Goal: Task Accomplishment & Management: Use online tool/utility

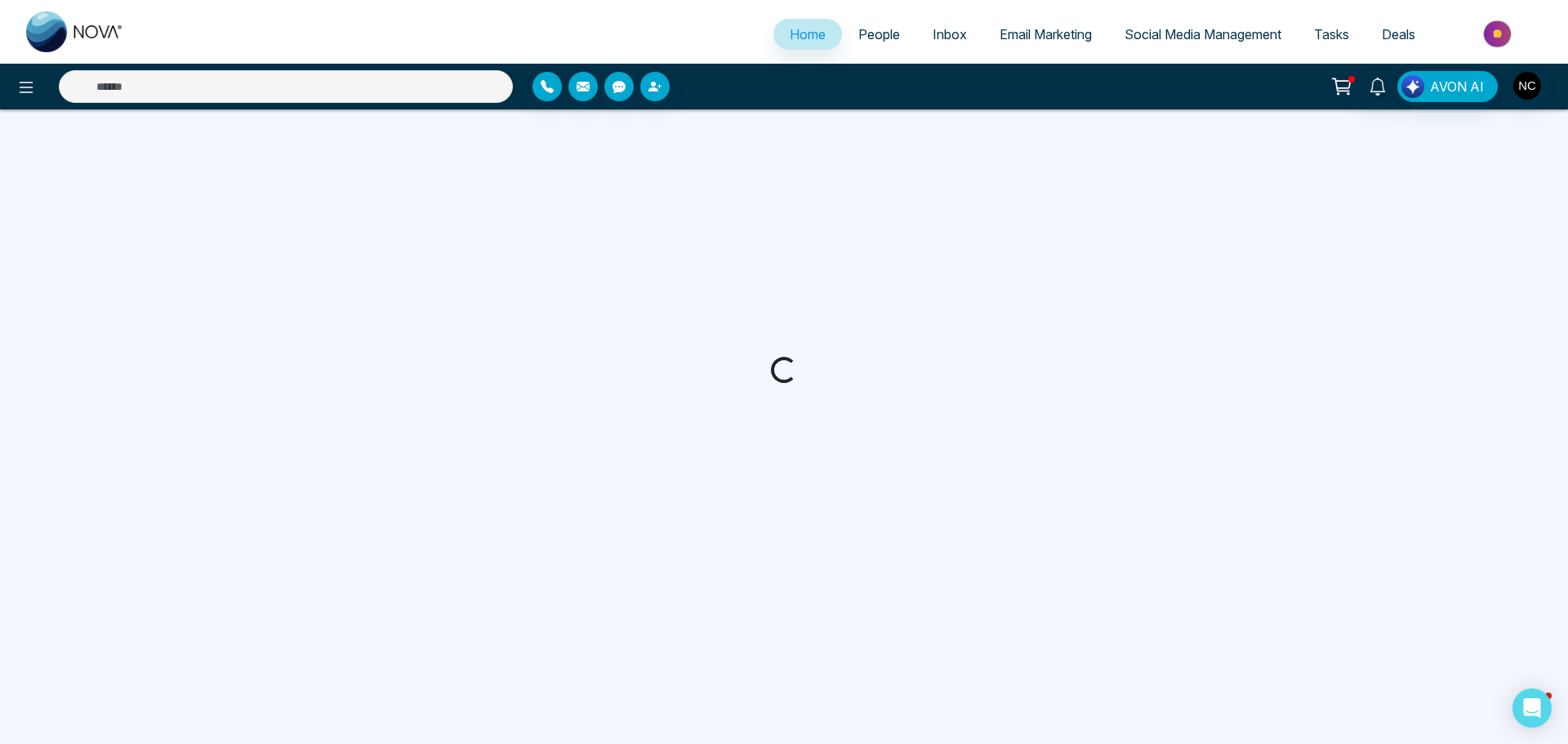
select select "*"
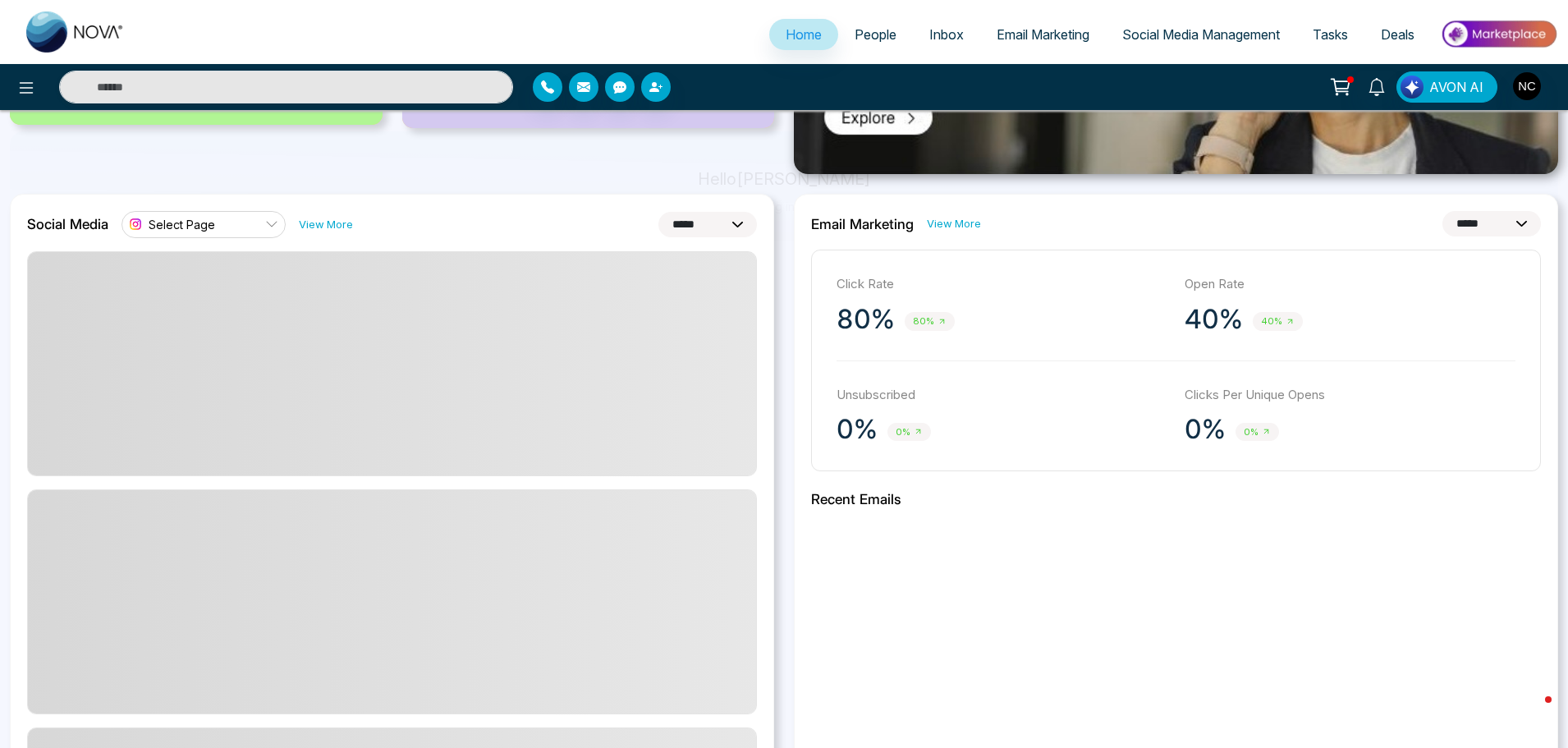
scroll to position [410, 0]
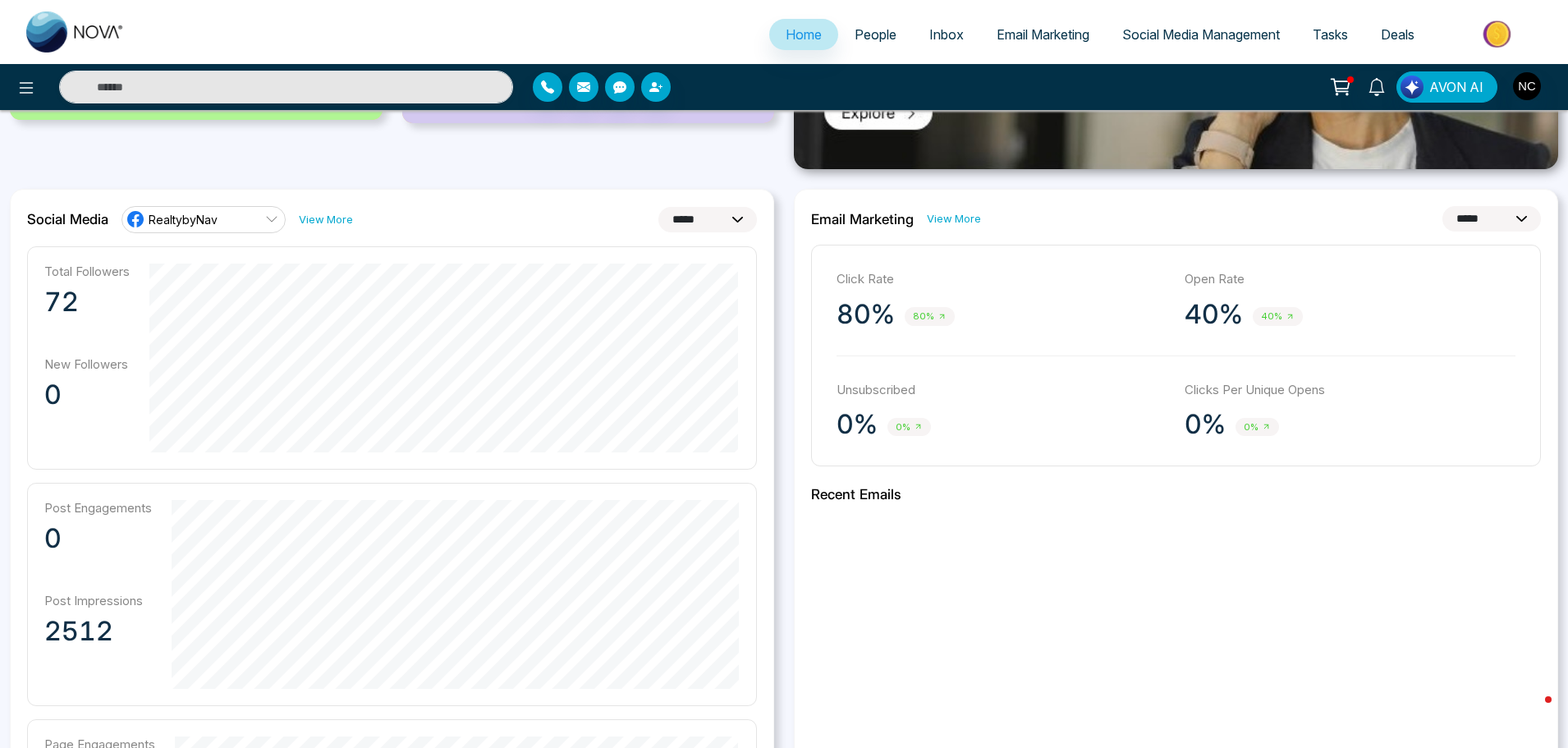
click at [1037, 31] on span "Email Marketing" at bounding box center [1042, 34] width 93 height 16
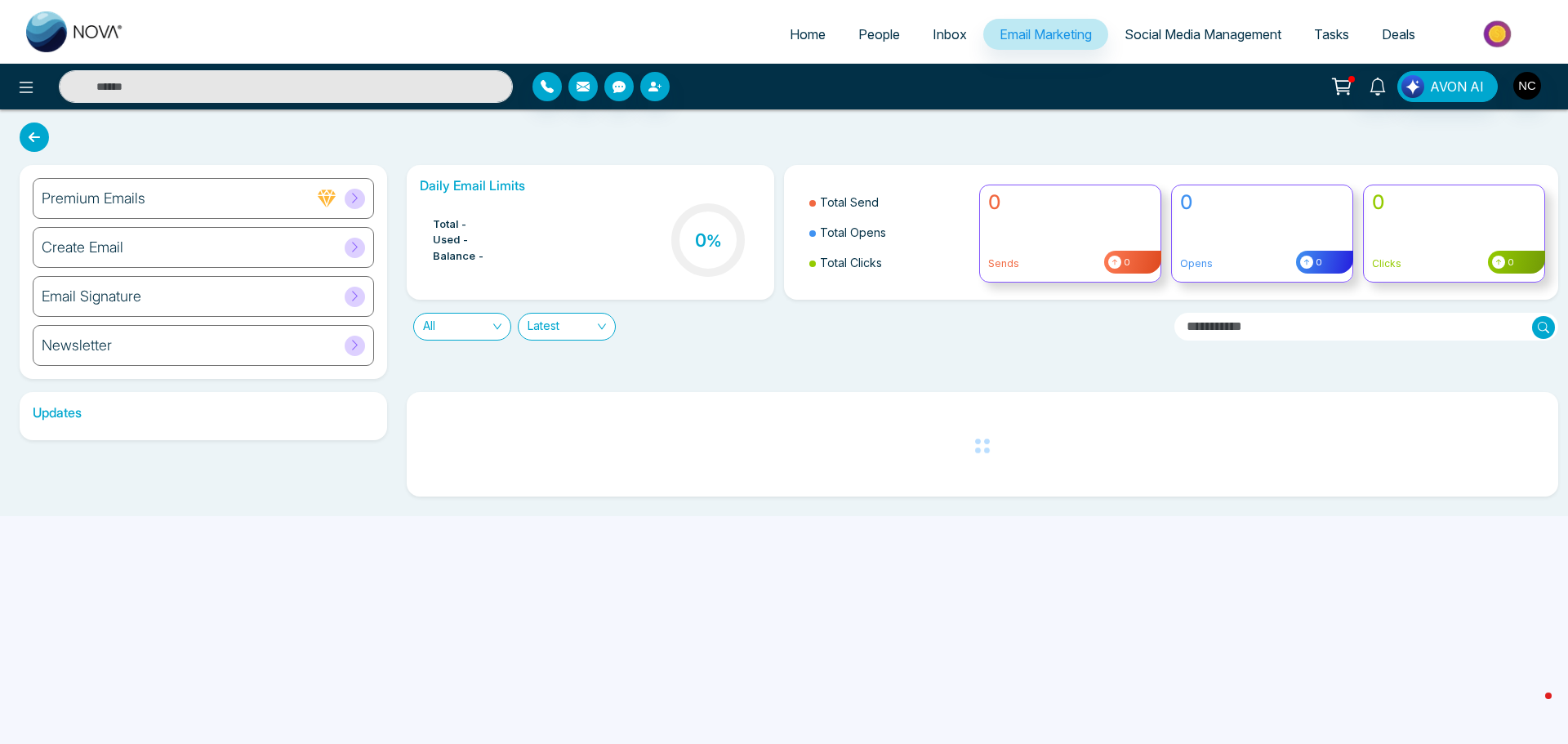
click at [1180, 40] on span "Social Media Management" at bounding box center [1203, 34] width 157 height 16
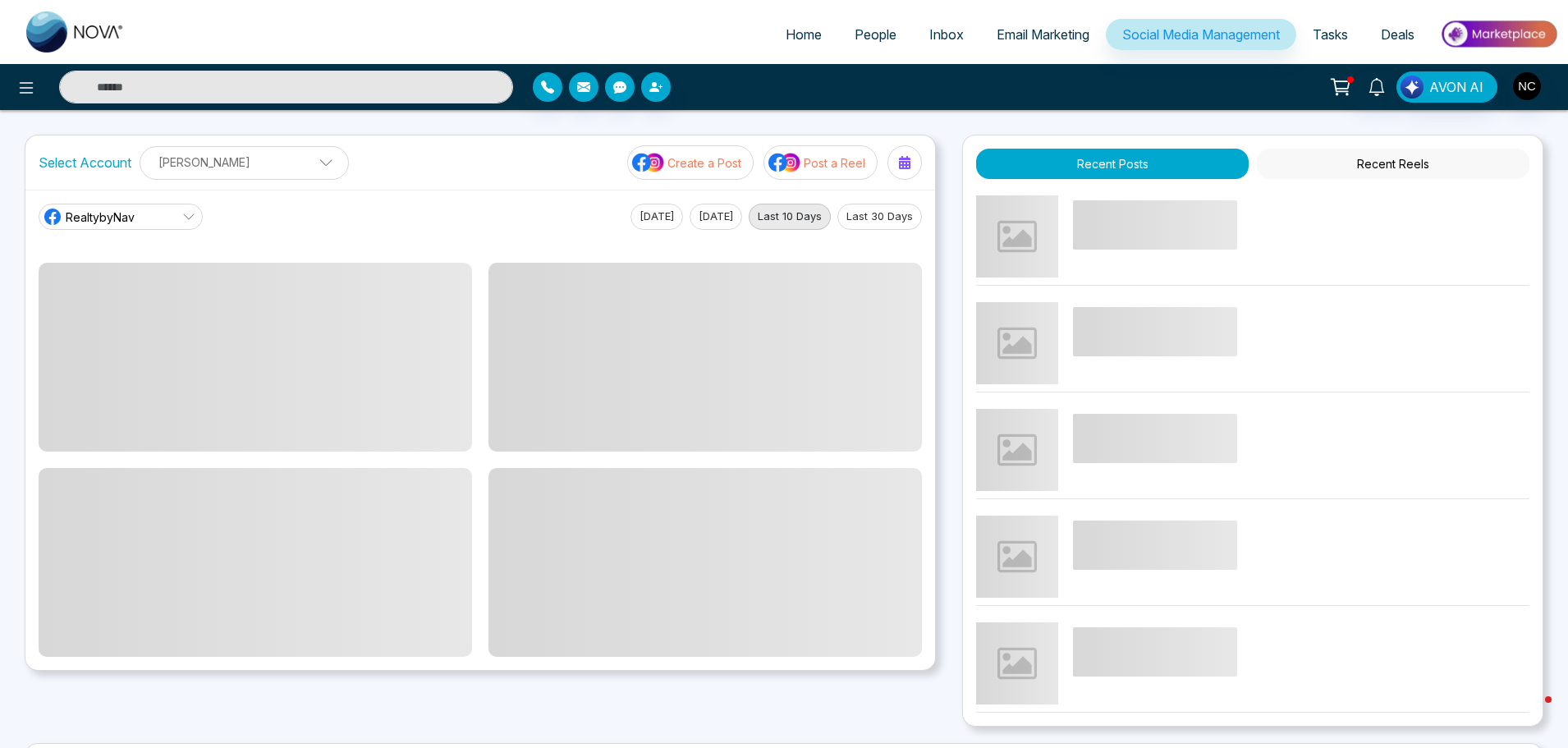
scroll to position [161, 0]
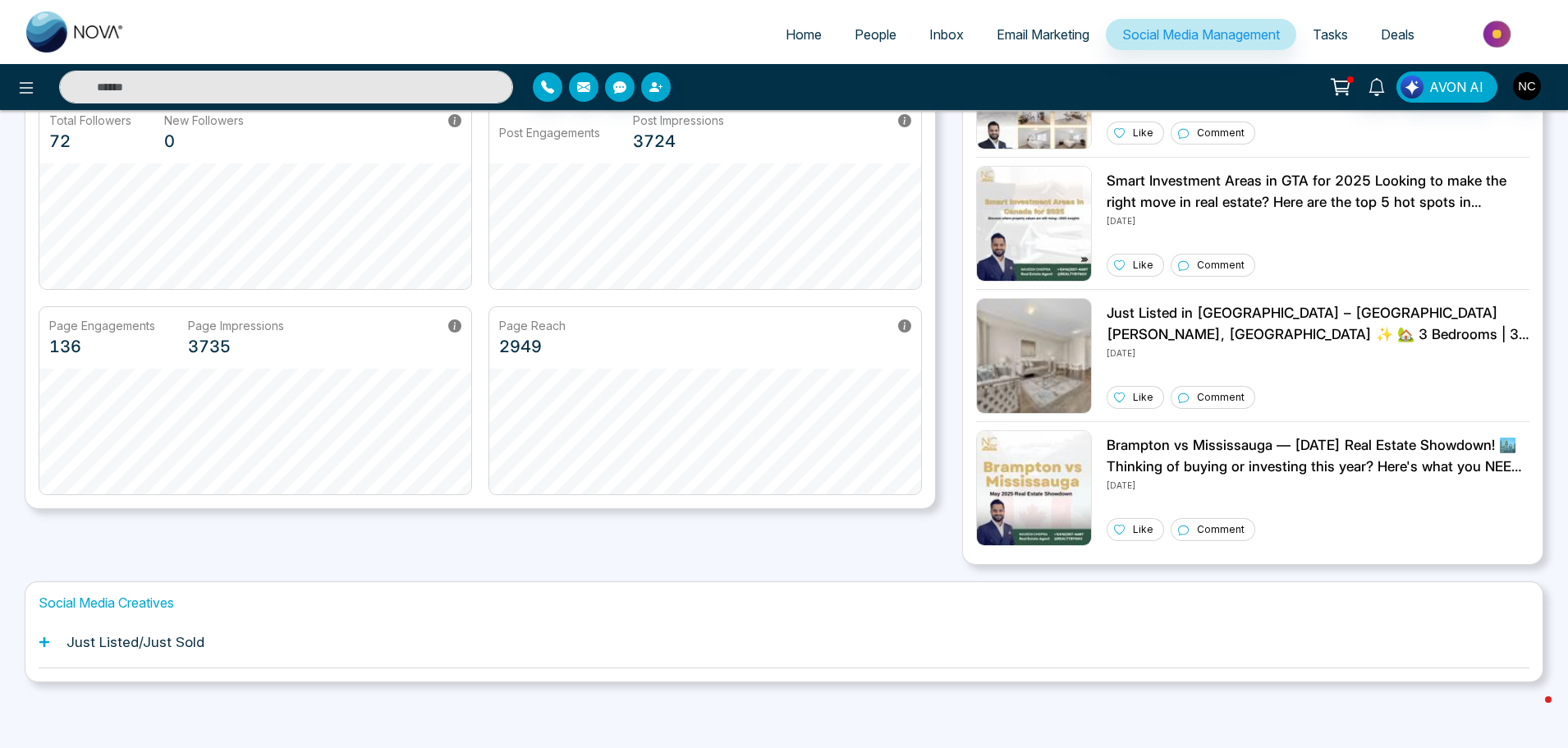
click at [179, 636] on h1 "Just Listed/Just Sold" at bounding box center [136, 641] width 138 height 16
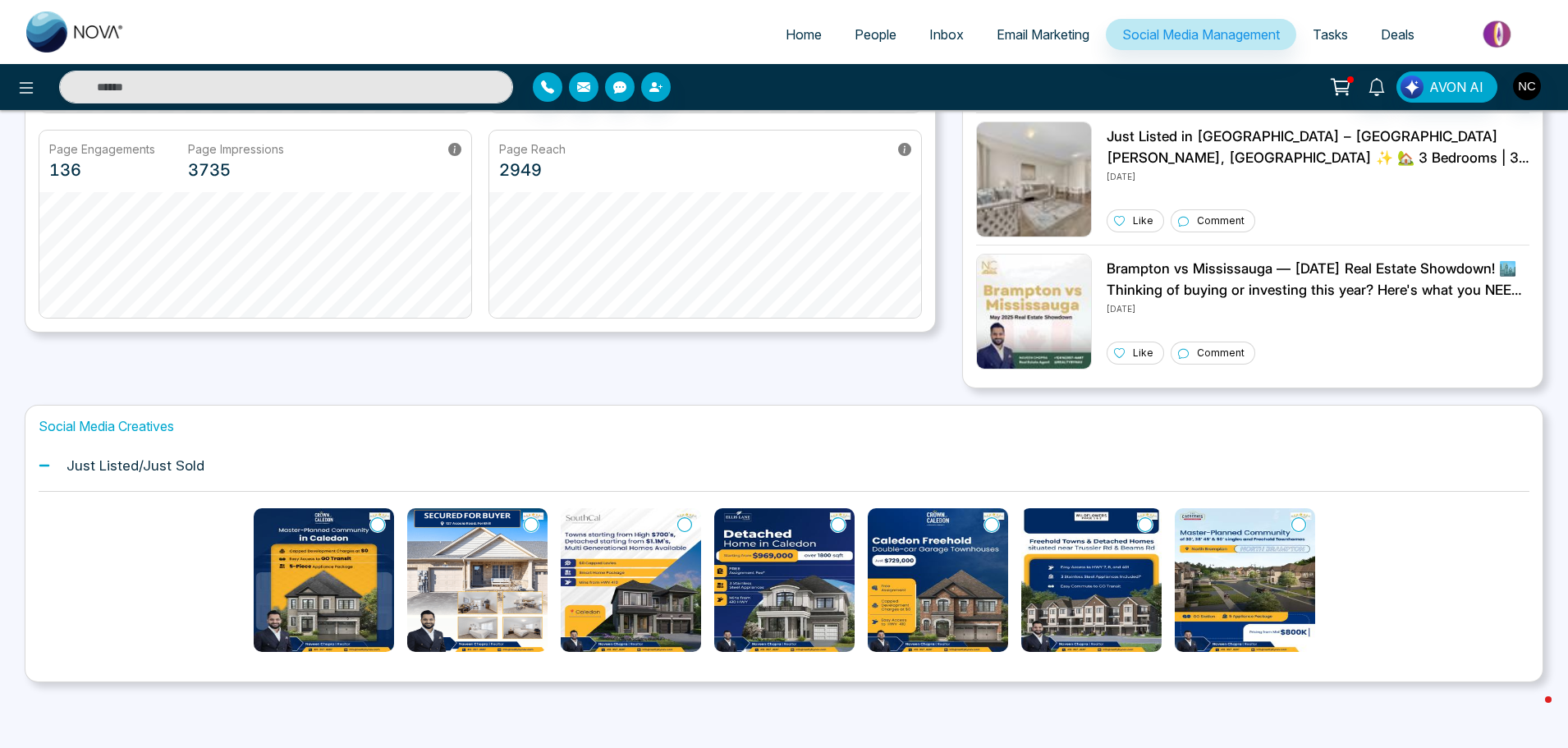
scroll to position [338, 0]
click at [383, 516] on icon at bounding box center [377, 524] width 14 height 16
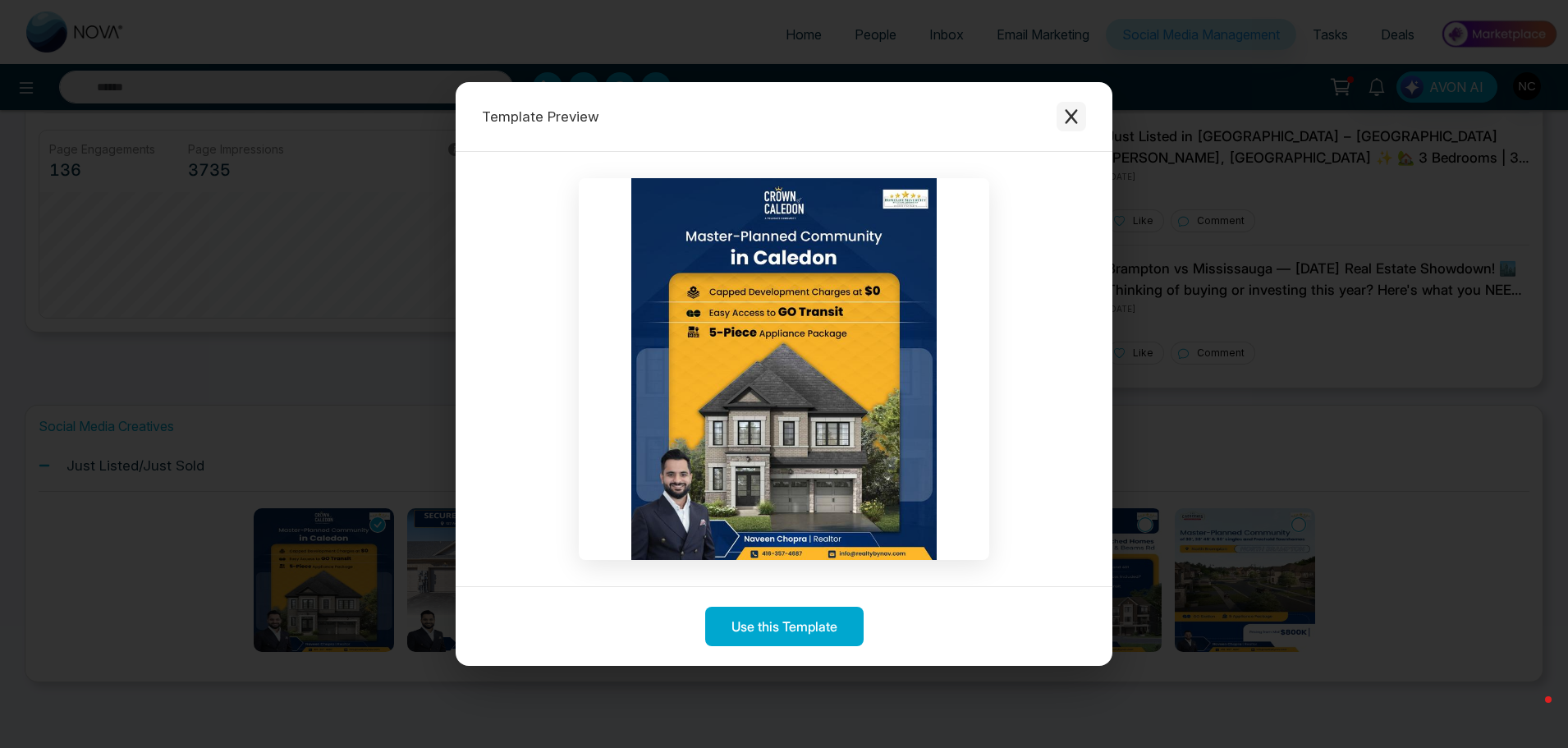
click at [1064, 114] on icon "Close modal" at bounding box center [1071, 116] width 16 height 16
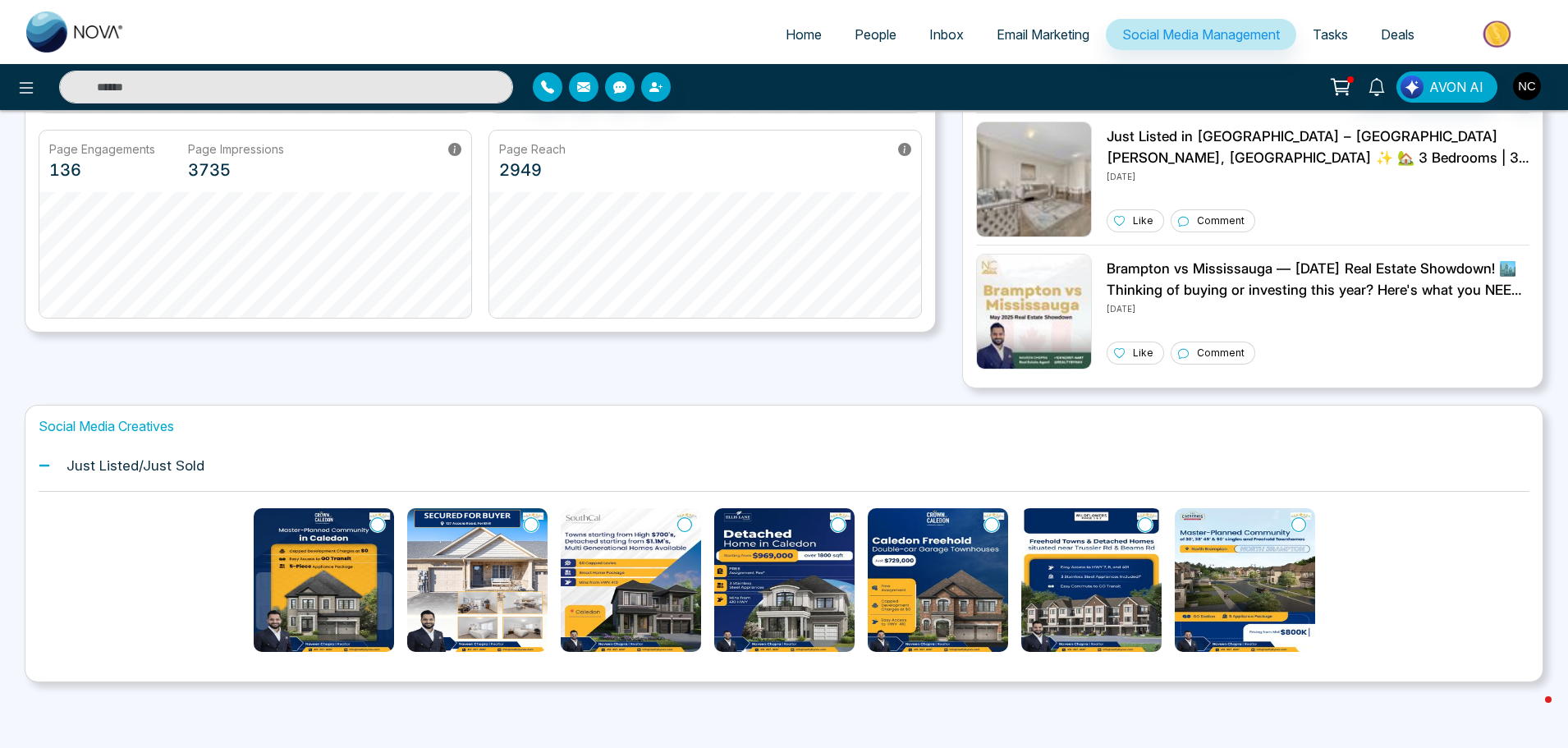
click at [1028, 34] on span "Email Marketing" at bounding box center [1042, 34] width 93 height 16
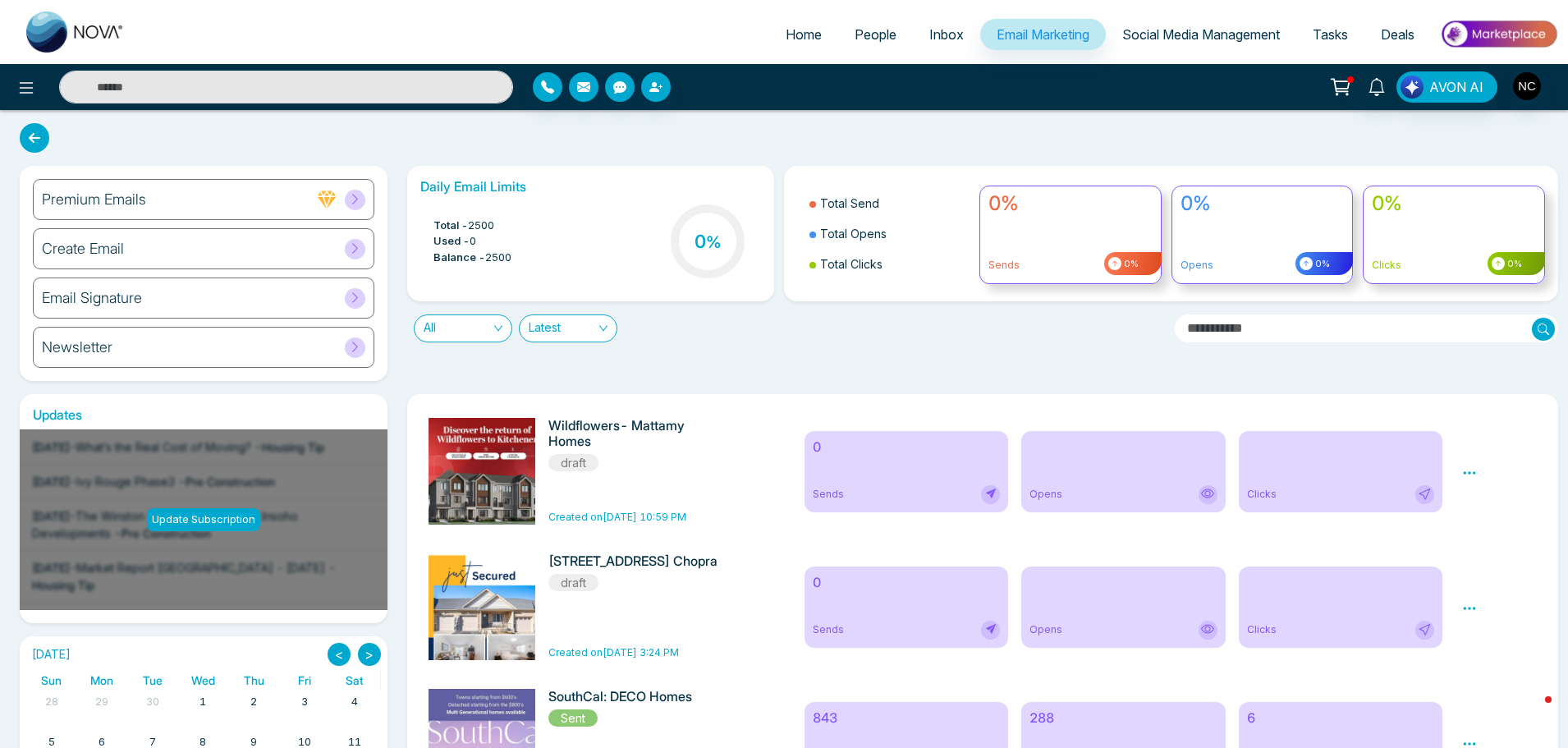
click at [168, 251] on div "Create Email" at bounding box center [203, 248] width 342 height 41
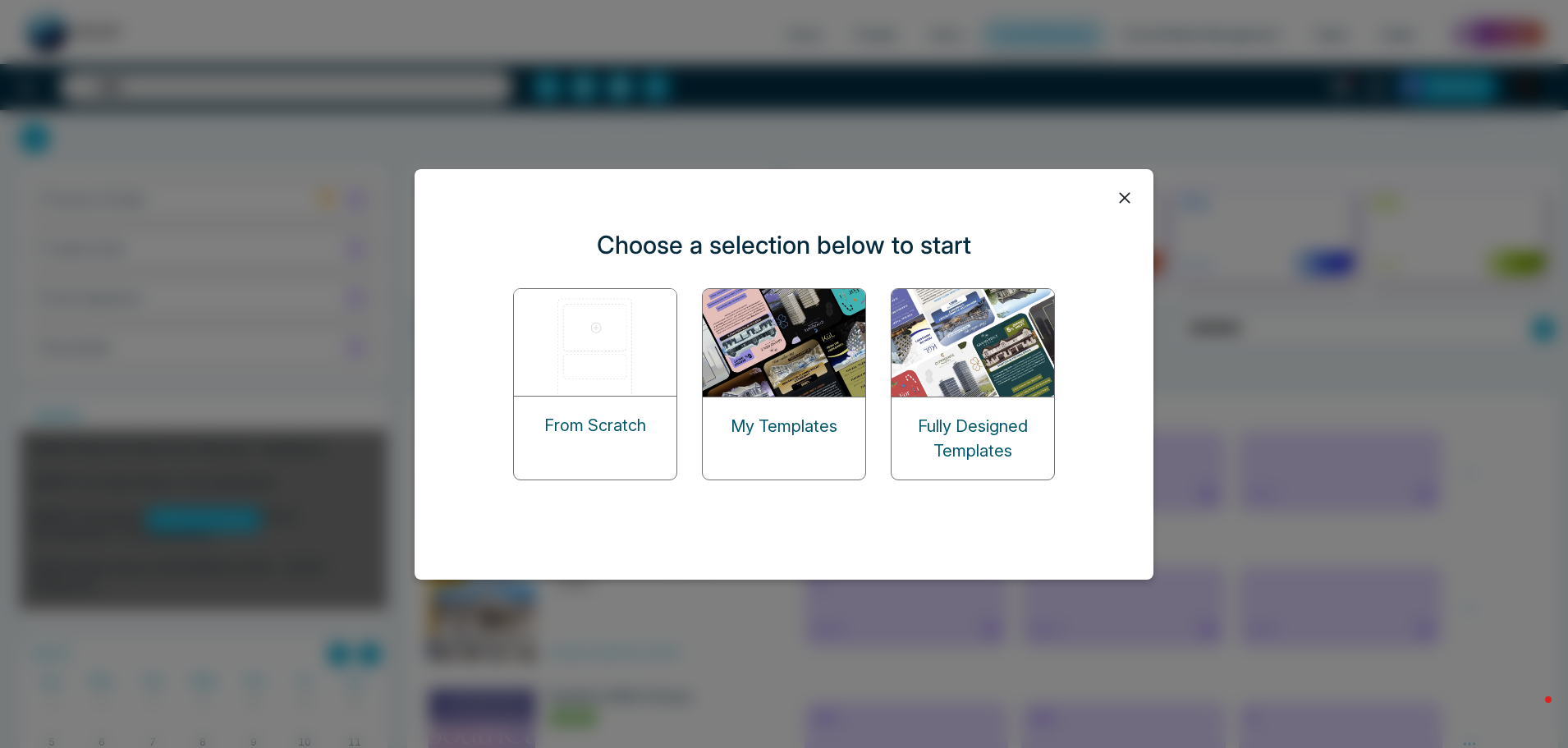
click at [1117, 197] on icon at bounding box center [1125, 197] width 25 height 25
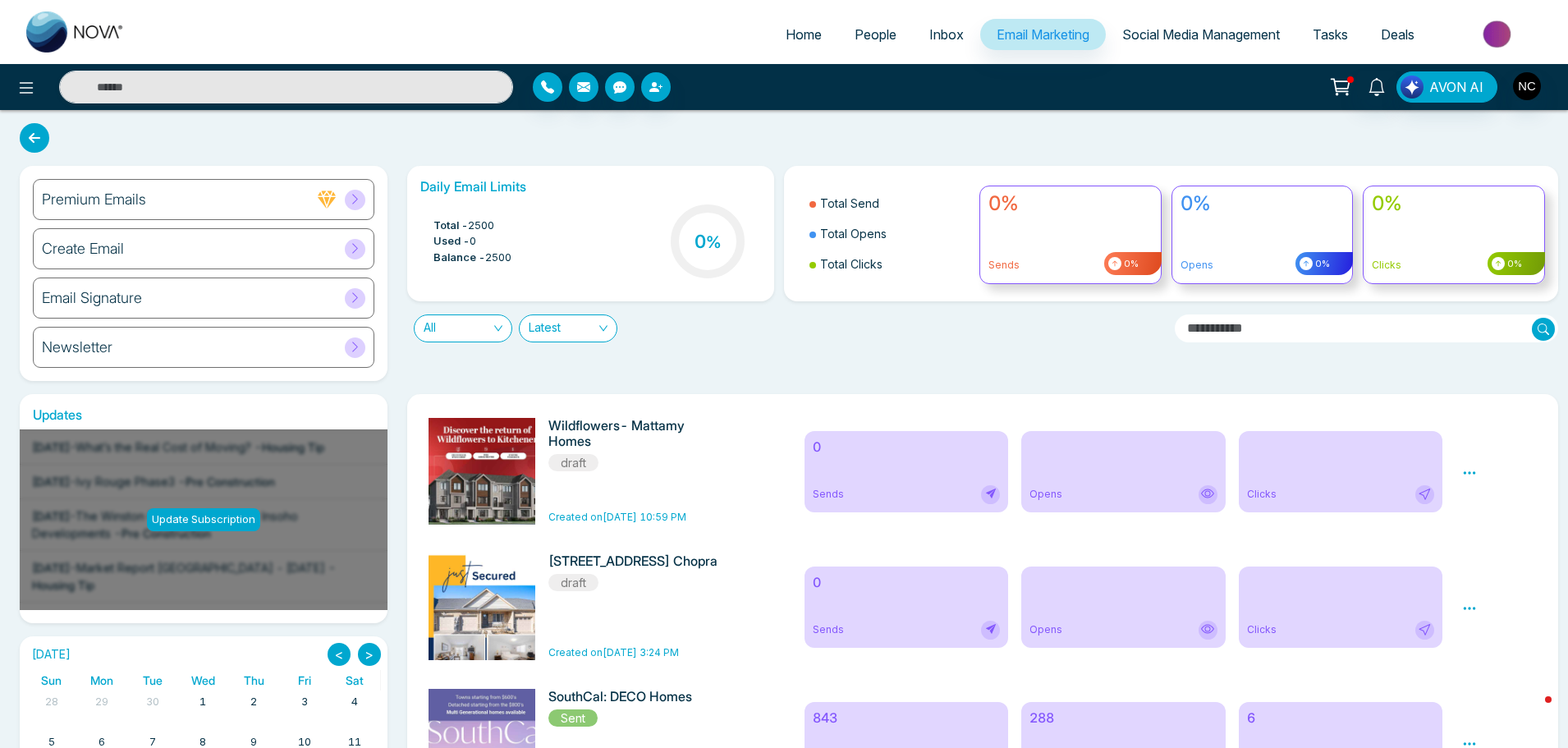
click at [1219, 27] on span "Social Media Management" at bounding box center [1201, 34] width 157 height 16
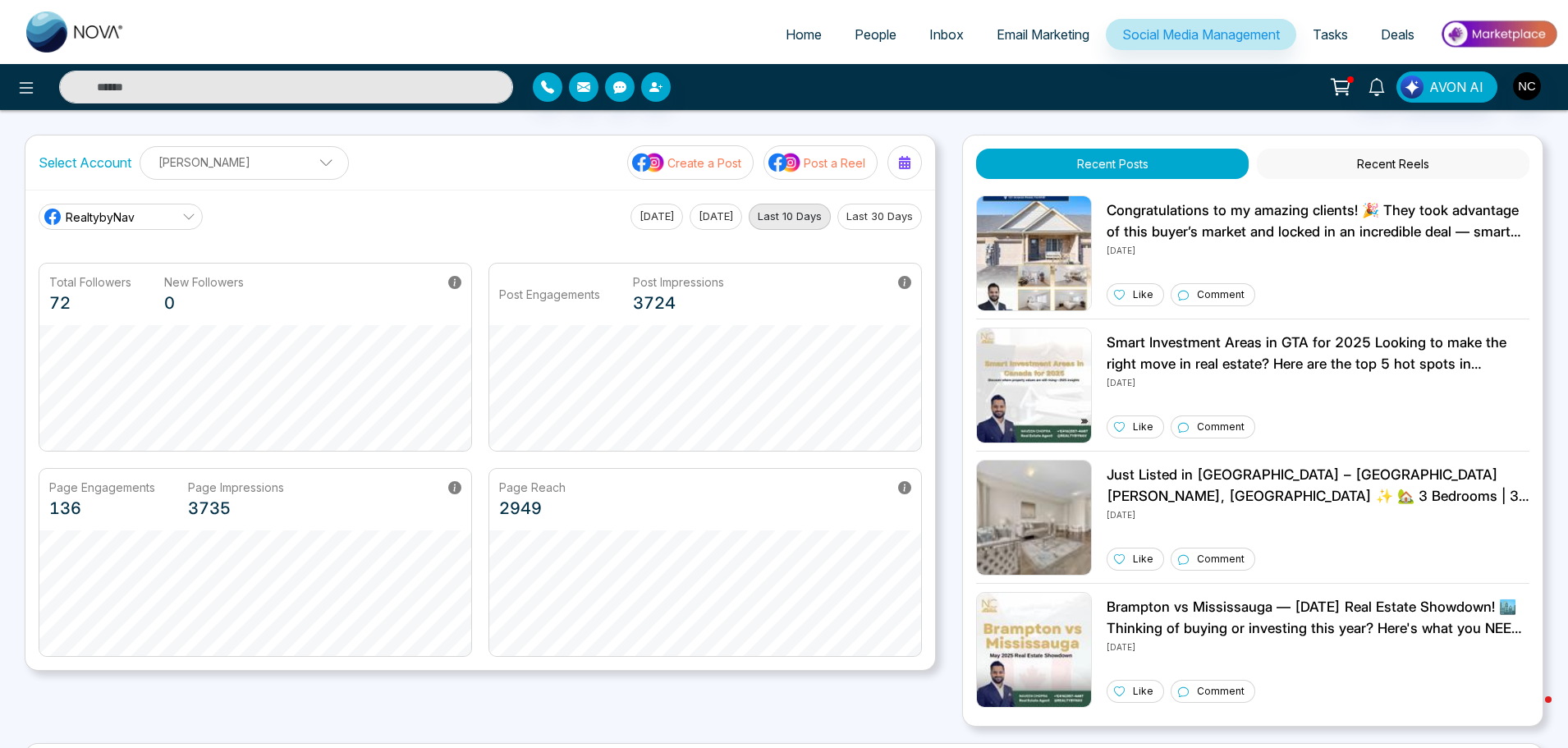
click at [831, 100] on div at bounding box center [719, 87] width 373 height 30
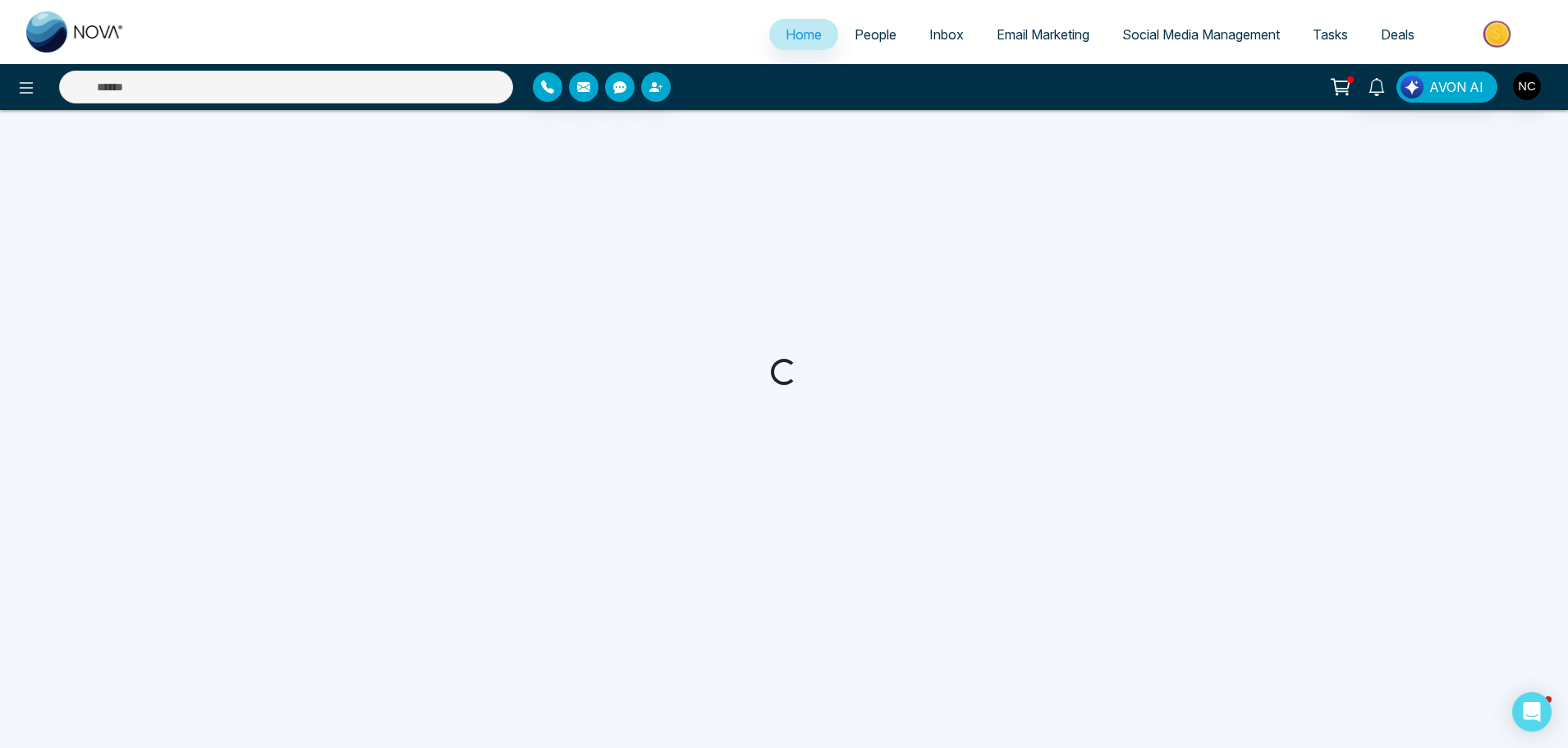
select select "*"
